Goal: Transaction & Acquisition: Purchase product/service

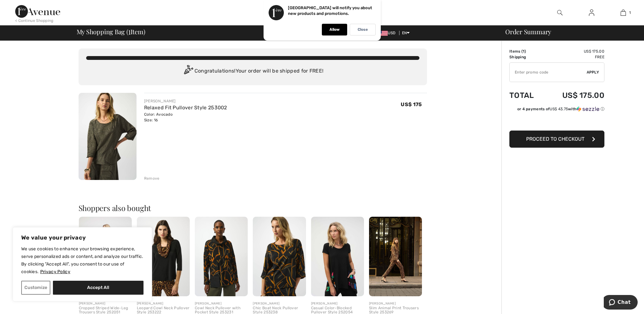
click at [524, 67] on input "TEXT" at bounding box center [548, 72] width 77 height 19
click at [252, 176] on div "Remove" at bounding box center [285, 177] width 283 height 7
click at [34, 289] on button "Customize" at bounding box center [35, 288] width 29 height 14
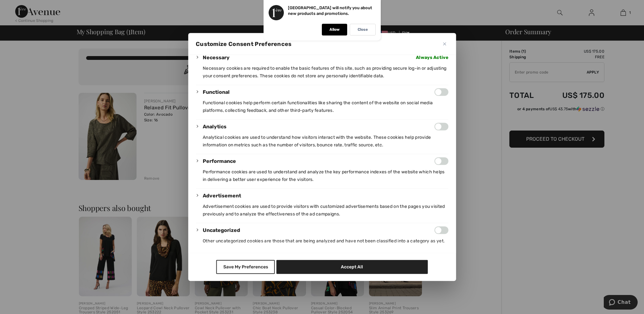
scroll to position [56, 0]
click at [236, 268] on button "Save My Preferences" at bounding box center [245, 267] width 59 height 14
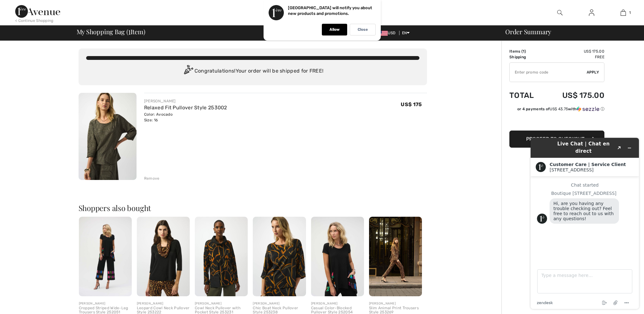
scroll to position [0, 0]
click at [520, 74] on input "TEXT" at bounding box center [548, 72] width 77 height 19
type input "NEW15"
click at [594, 73] on span "Apply" at bounding box center [593, 72] width 13 height 6
click at [631, 146] on icon "Minimize widget" at bounding box center [629, 148] width 4 height 4
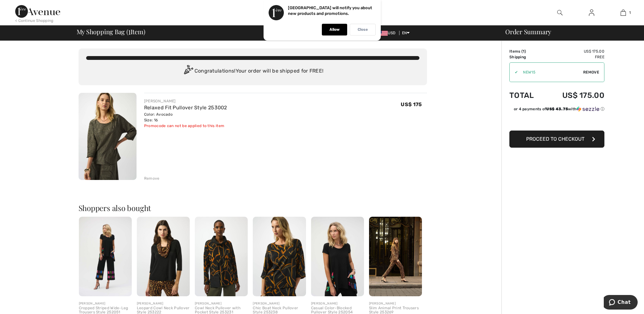
click at [364, 30] on p "Close" at bounding box center [363, 29] width 10 height 5
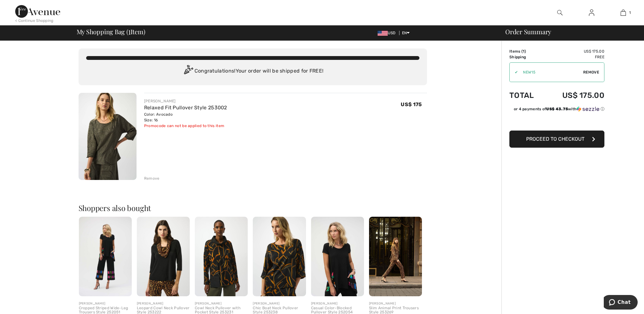
click at [28, 12] on img at bounding box center [37, 11] width 45 height 13
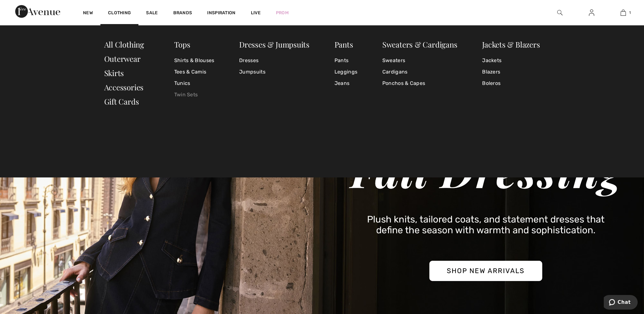
click at [185, 94] on link "Twin Sets" at bounding box center [194, 94] width 40 height 11
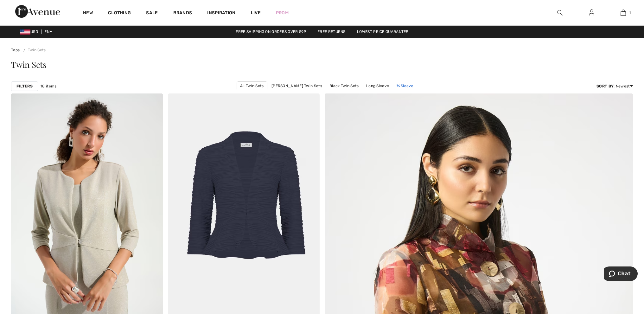
click at [404, 86] on link "¾ Sleeve" at bounding box center [404, 86] width 23 height 8
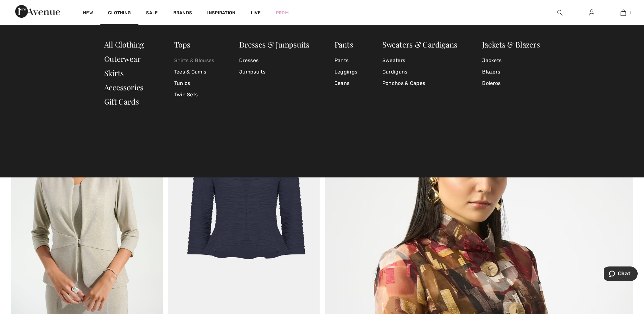
click at [187, 60] on link "Shirts & Blouses" at bounding box center [194, 60] width 40 height 11
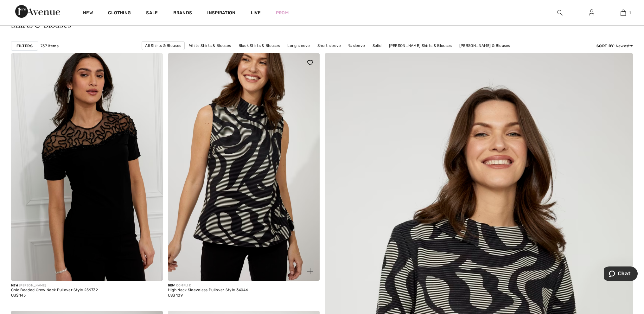
scroll to position [32, 0]
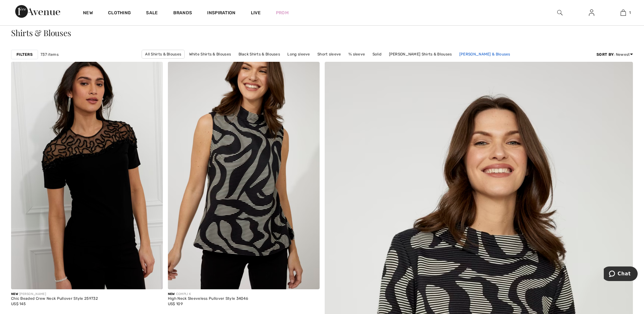
click at [476, 54] on link "[PERSON_NAME] & Blouses" at bounding box center [484, 54] width 57 height 8
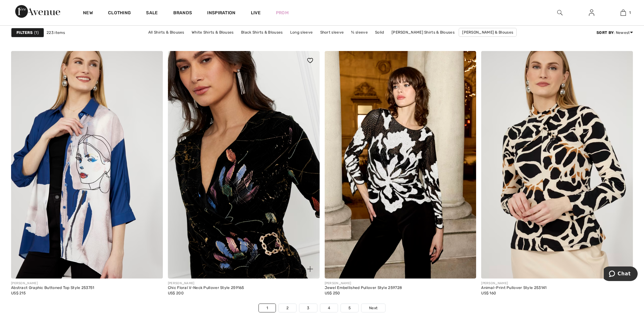
scroll to position [3738, 0]
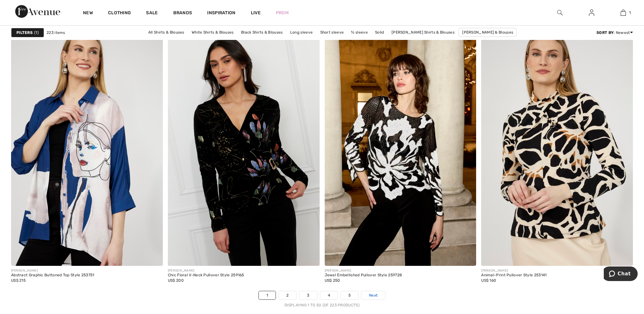
click at [371, 296] on span "Next" at bounding box center [373, 295] width 9 height 6
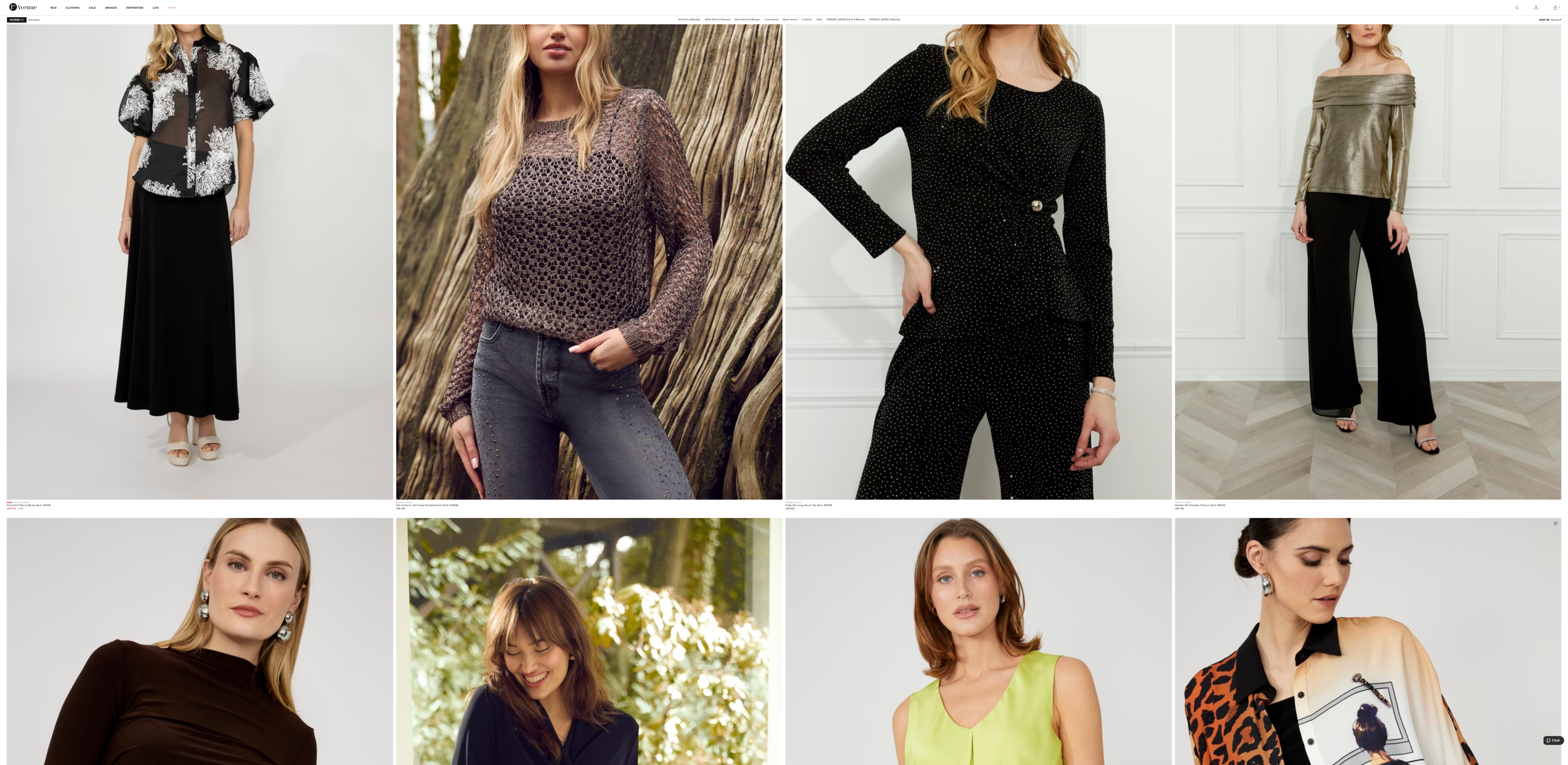
scroll to position [1312, 0]
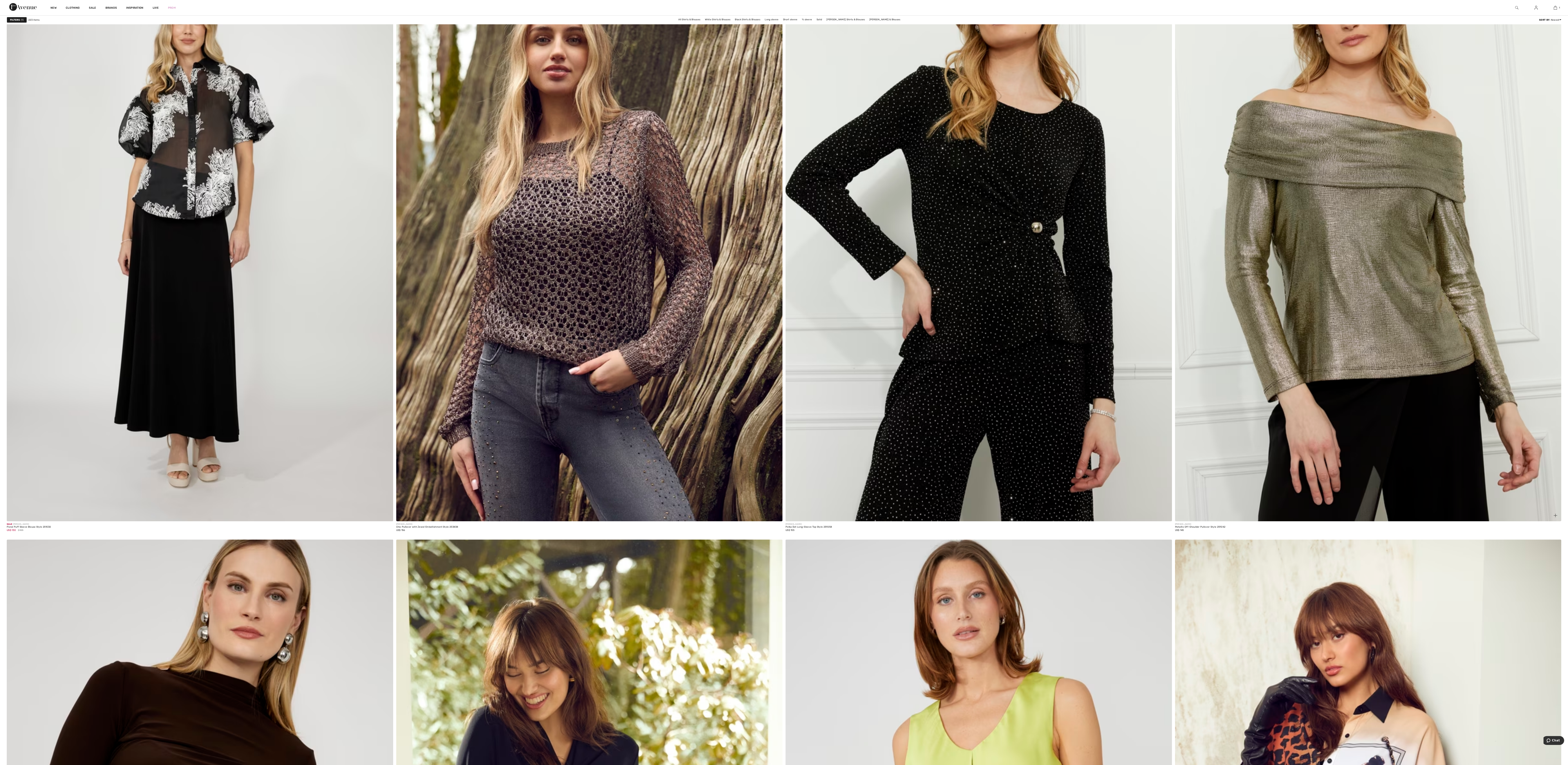
click at [392, 191] on img at bounding box center [1368, 231] width 387 height 580
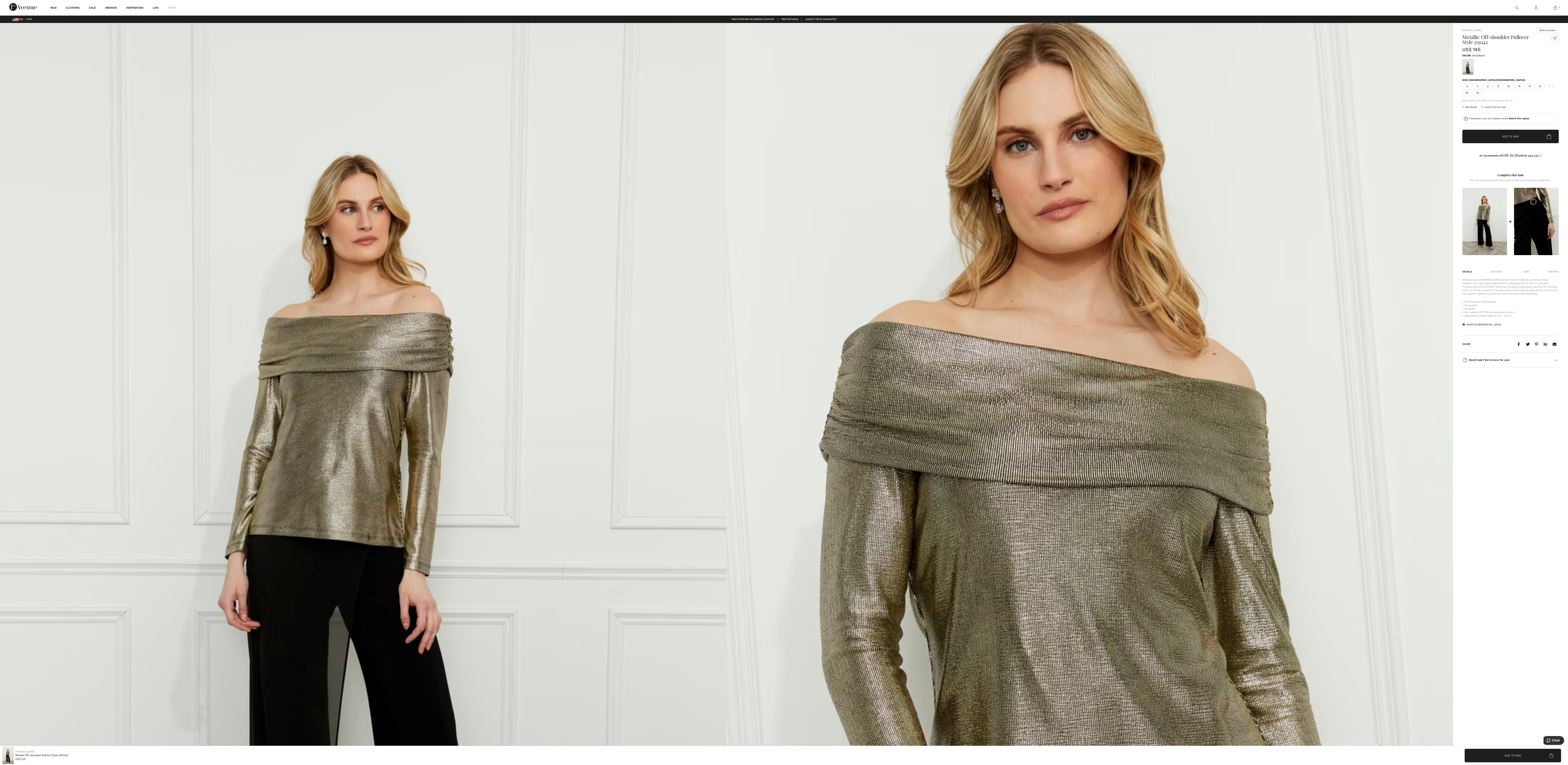
click at [1542, 223] on img at bounding box center [1536, 221] width 44 height 68
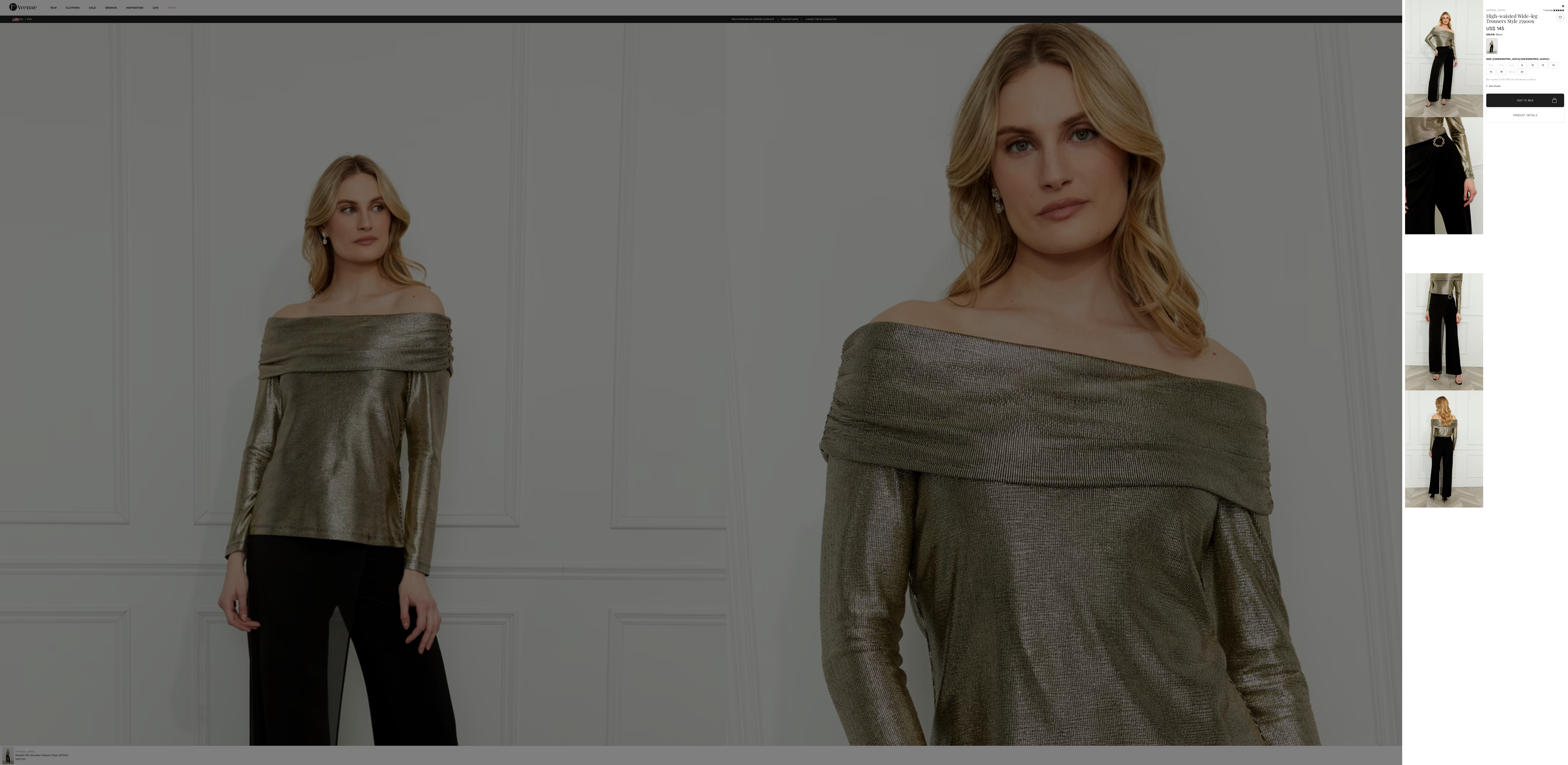
click at [1452, 273] on video "Your browser does not support the video tag." at bounding box center [1444, 254] width 78 height 39
click at [1450, 157] on img at bounding box center [1444, 175] width 78 height 117
click at [1444, 57] on img at bounding box center [1444, 58] width 78 height 117
click at [826, 330] on div at bounding box center [784, 382] width 1568 height 765
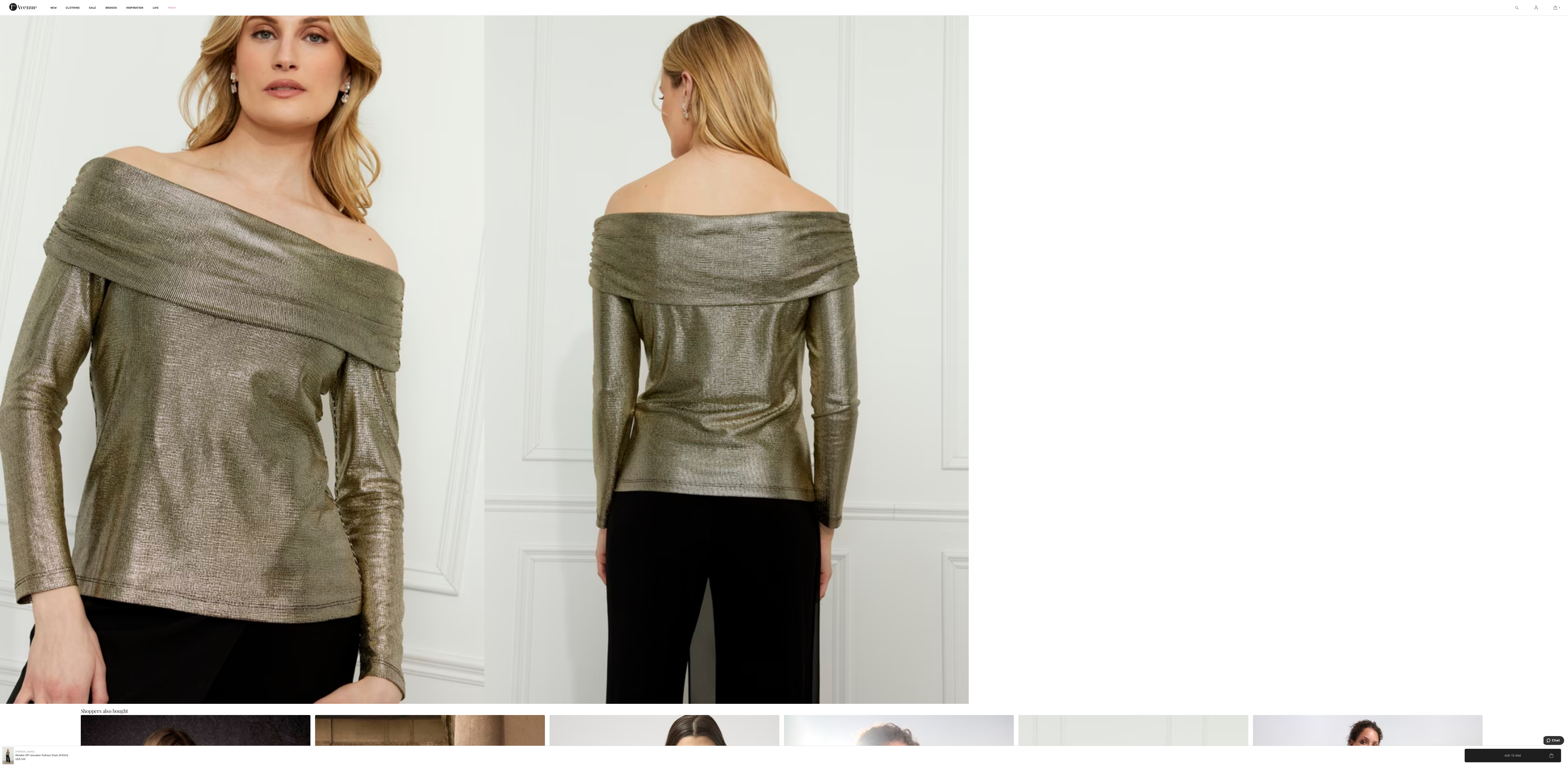
scroll to position [849, 0]
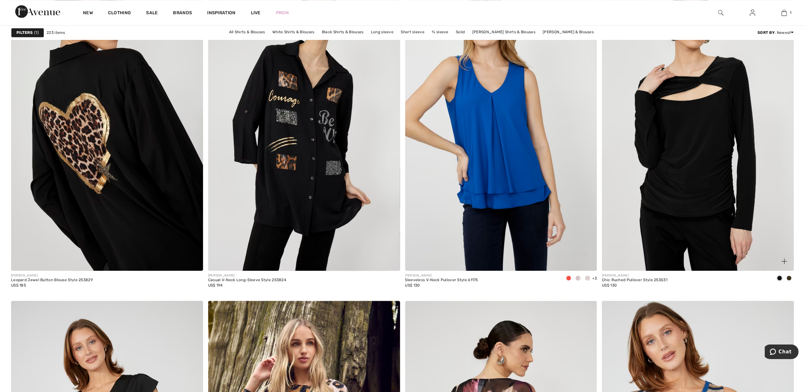
scroll to position [1861, 0]
